Goal: Find specific page/section: Find specific page/section

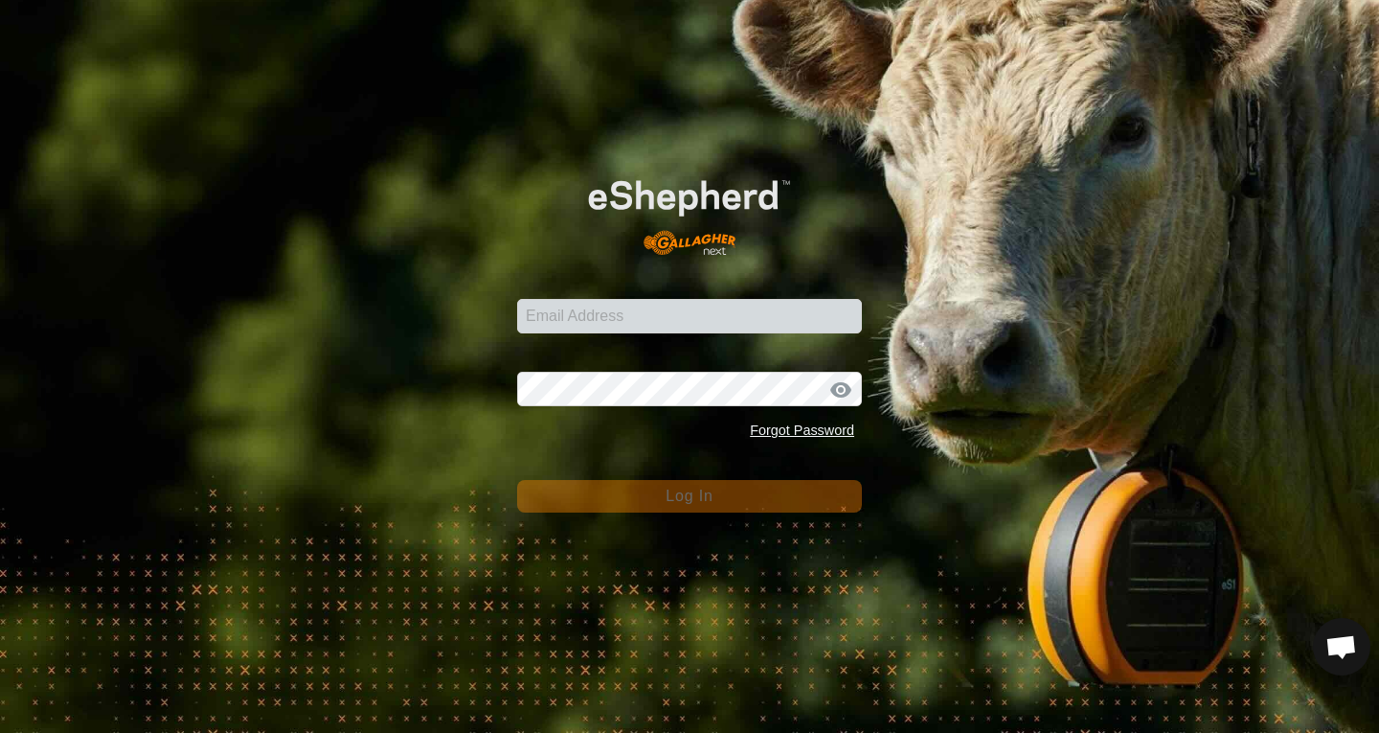
scroll to position [1695, 0]
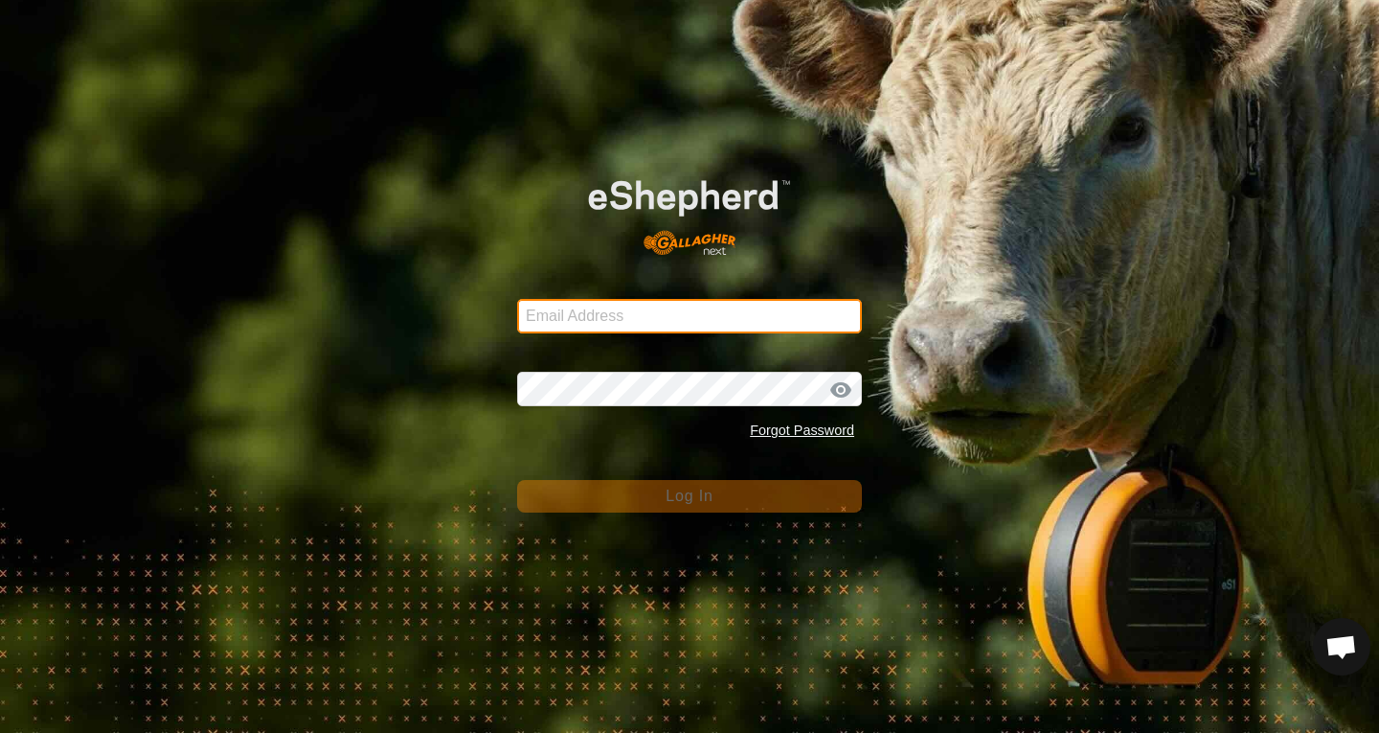
click at [618, 305] on input "Email Address" at bounding box center [689, 316] width 345 height 34
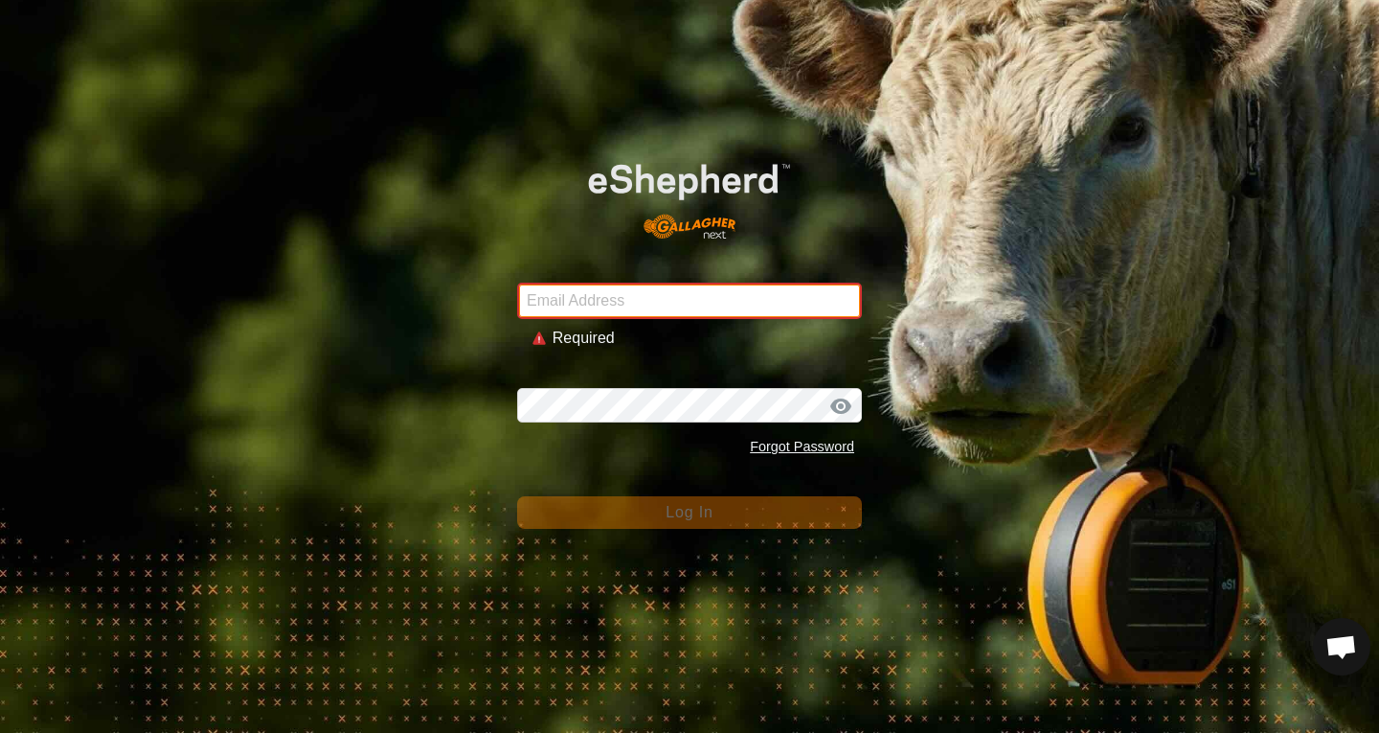
type input "[PERSON_NAME][EMAIL_ADDRESS][PERSON_NAME][DOMAIN_NAME]"
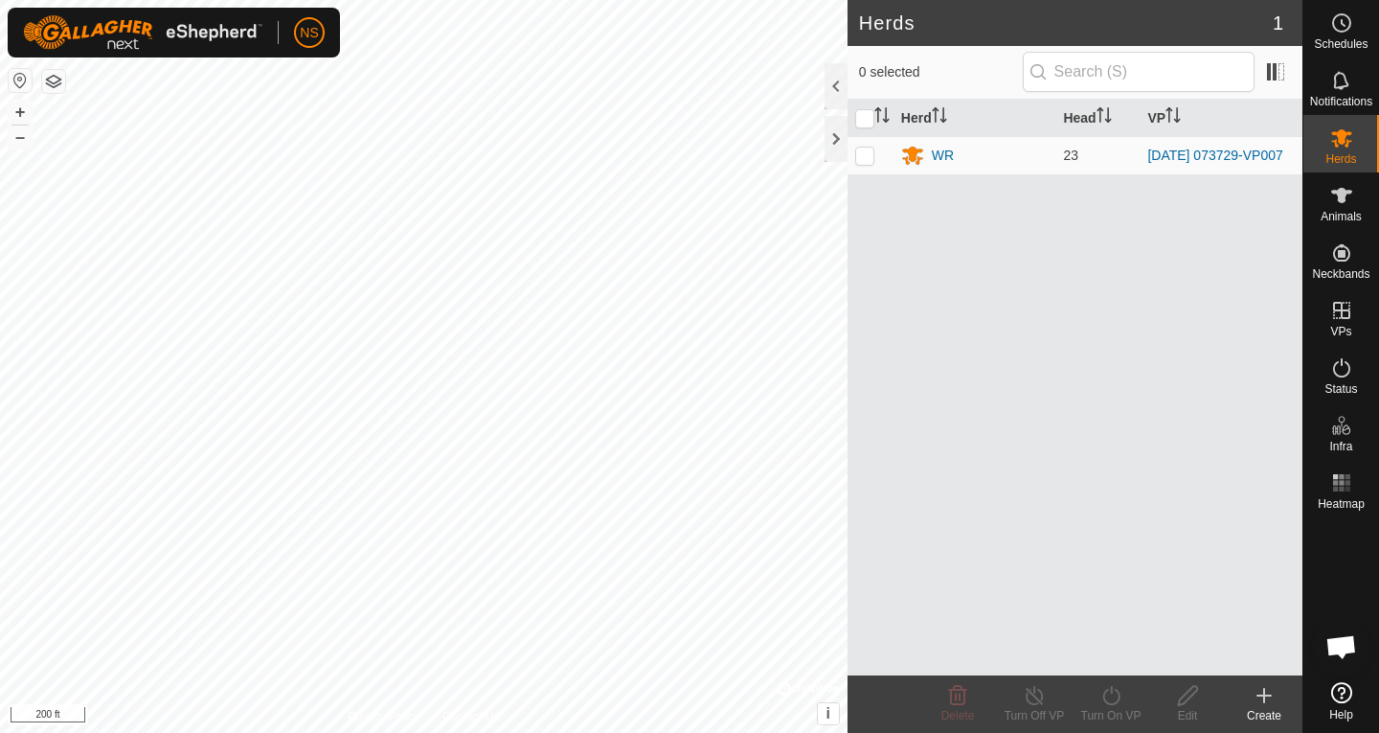
scroll to position [1695, 0]
click at [935, 160] on div "WR" at bounding box center [943, 156] width 22 height 20
